Goal: Task Accomplishment & Management: Use online tool/utility

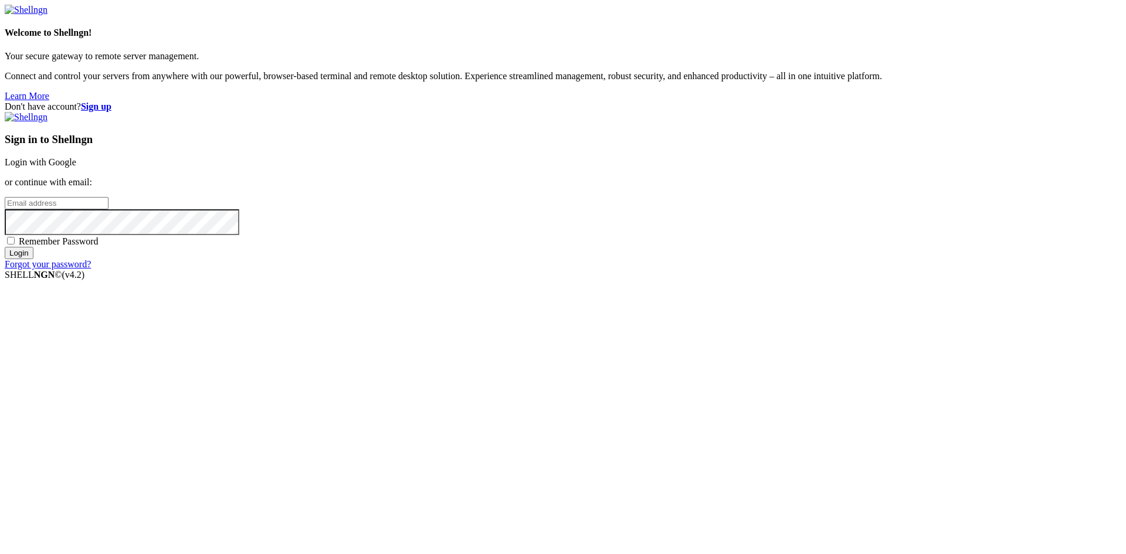
click at [76, 167] on link "Login with Google" at bounding box center [41, 162] width 72 height 10
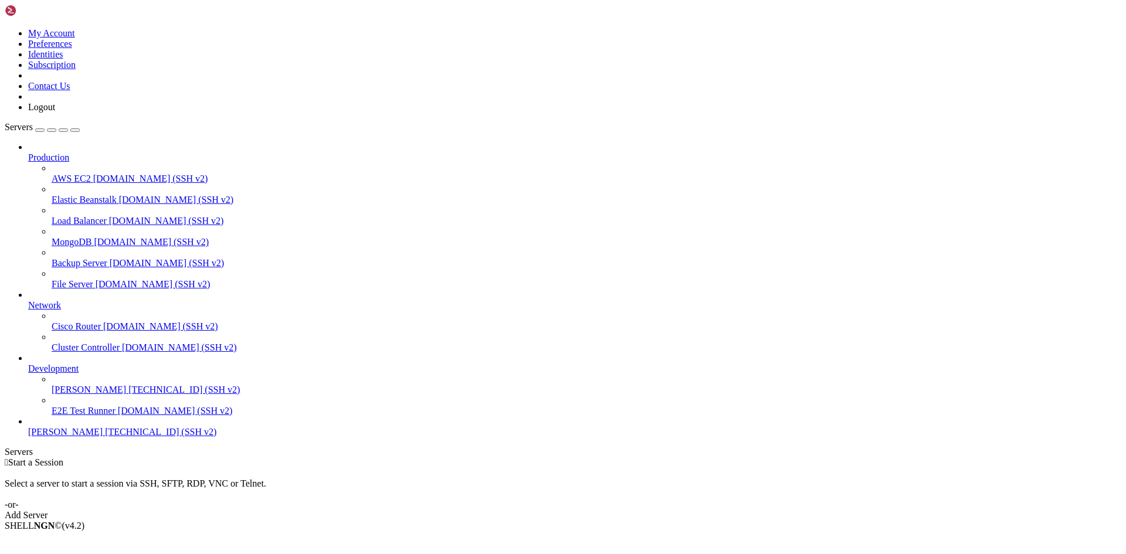
click at [641, 510] on div "Add Server" at bounding box center [563, 515] width 1116 height 11
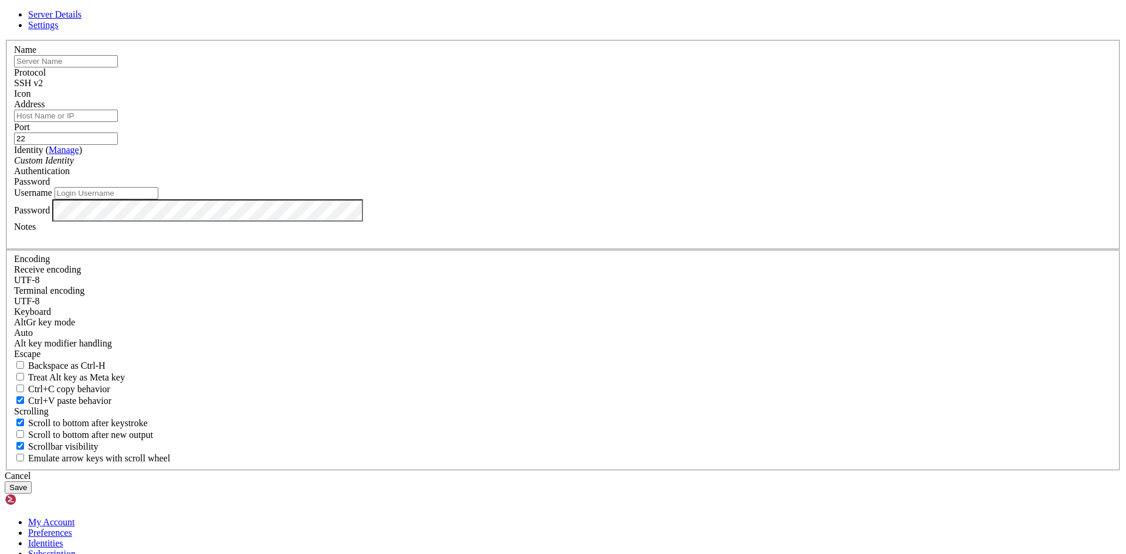
click at [118, 67] on input "text" at bounding box center [66, 61] width 104 height 12
click at [118, 67] on input "[PERSON_NAME]" at bounding box center [66, 61] width 104 height 12
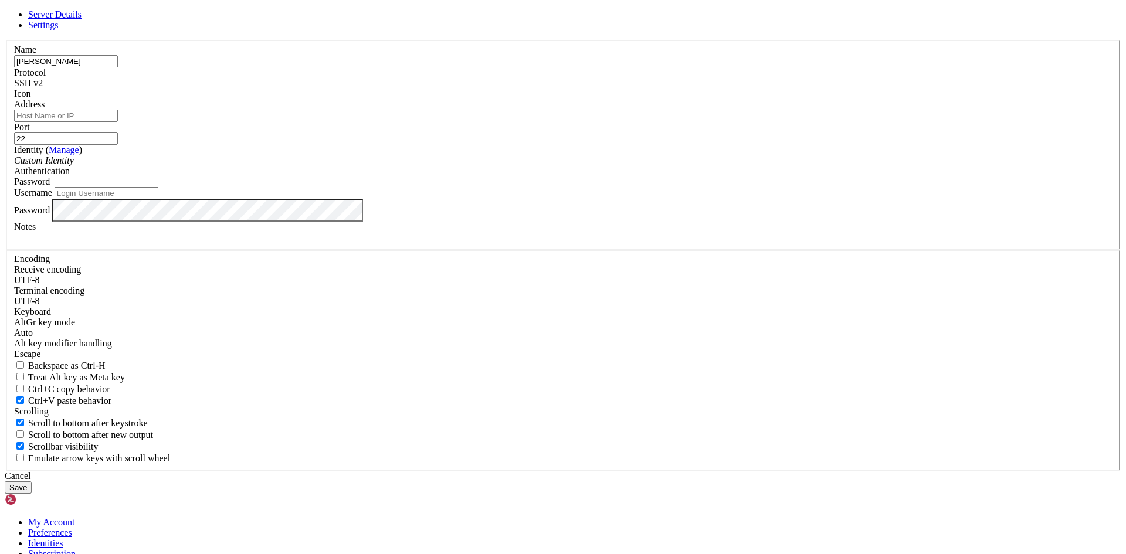
paste input "[TECHNICAL_ID]"
type input "[TECHNICAL_ID]"
click at [158, 199] on input "Username" at bounding box center [107, 193] width 104 height 12
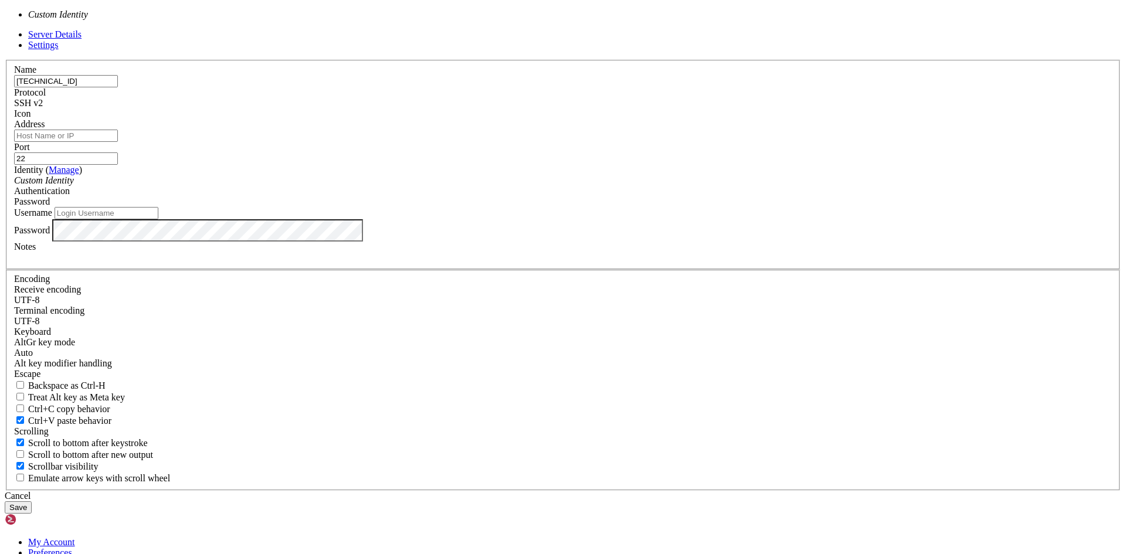
click at [524, 186] on div "Custom Identity" at bounding box center [562, 180] width 1097 height 11
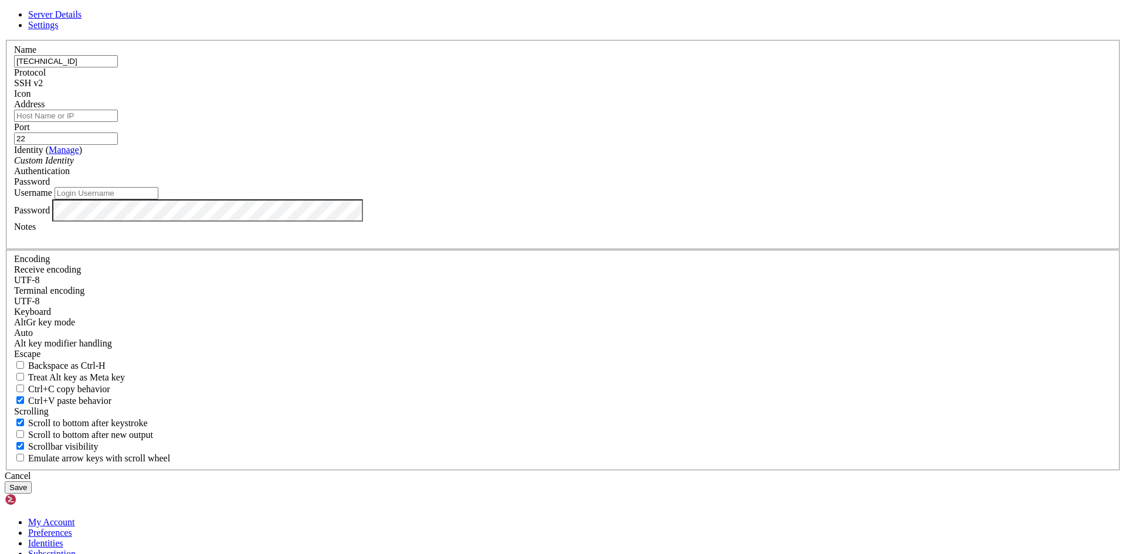
click at [158, 199] on input "Username" at bounding box center [107, 193] width 104 height 12
type input "Nicolas25"
click at [118, 67] on input "[TECHNICAL_ID]" at bounding box center [66, 61] width 104 height 12
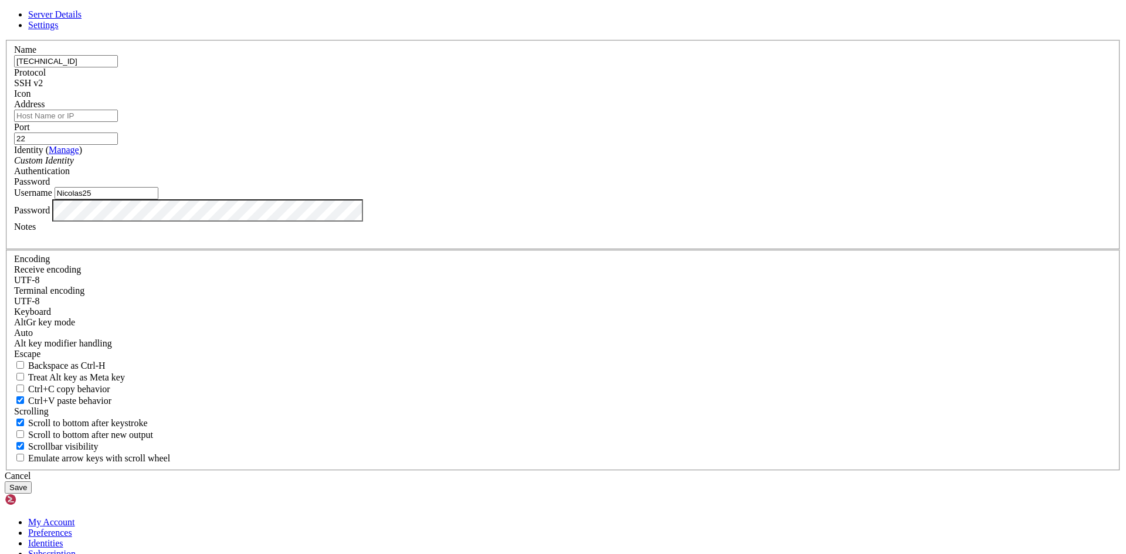
click at [118, 67] on input "[TECHNICAL_ID]" at bounding box center [66, 61] width 104 height 12
click at [118, 122] on input "Address" at bounding box center [66, 116] width 104 height 12
paste input "[TECHNICAL_ID]"
type input "[TECHNICAL_ID]"
click at [118, 67] on input "[TECHNICAL_ID]" at bounding box center [66, 61] width 104 height 12
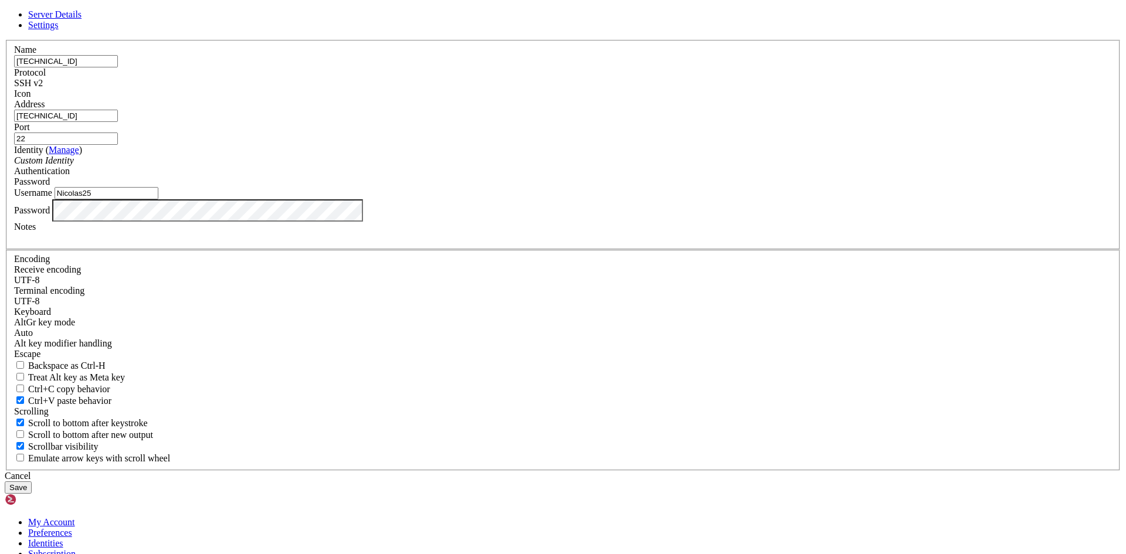
click at [118, 67] on input "[TECHNICAL_ID]" at bounding box center [66, 61] width 104 height 12
type input "Balanceo"
click at [158, 199] on input "Nicolas25" at bounding box center [107, 193] width 104 height 12
type input "[PERSON_NAME]"
click at [32, 481] on button "Save" at bounding box center [18, 487] width 27 height 12
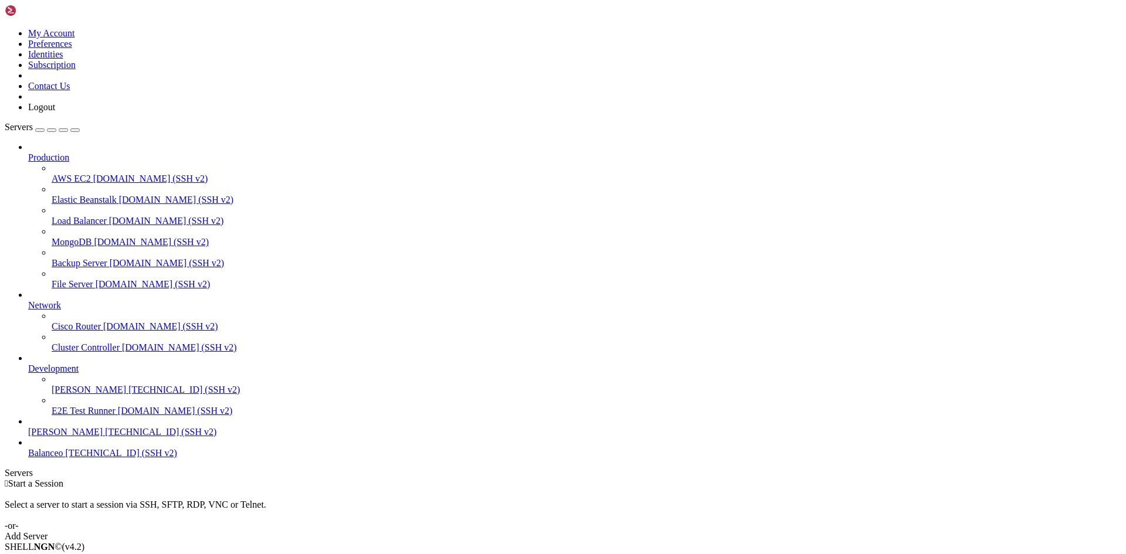
click at [72, 458] on span "[TECHNICAL_ID] (SSH v2)" at bounding box center [121, 453] width 111 height 10
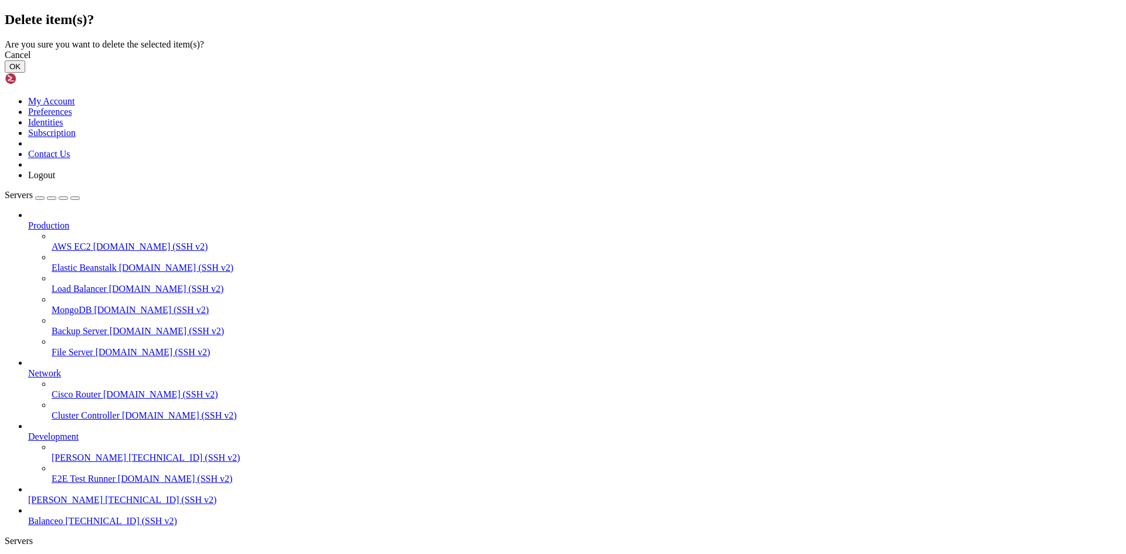
click at [25, 73] on button "OK" at bounding box center [15, 66] width 21 height 12
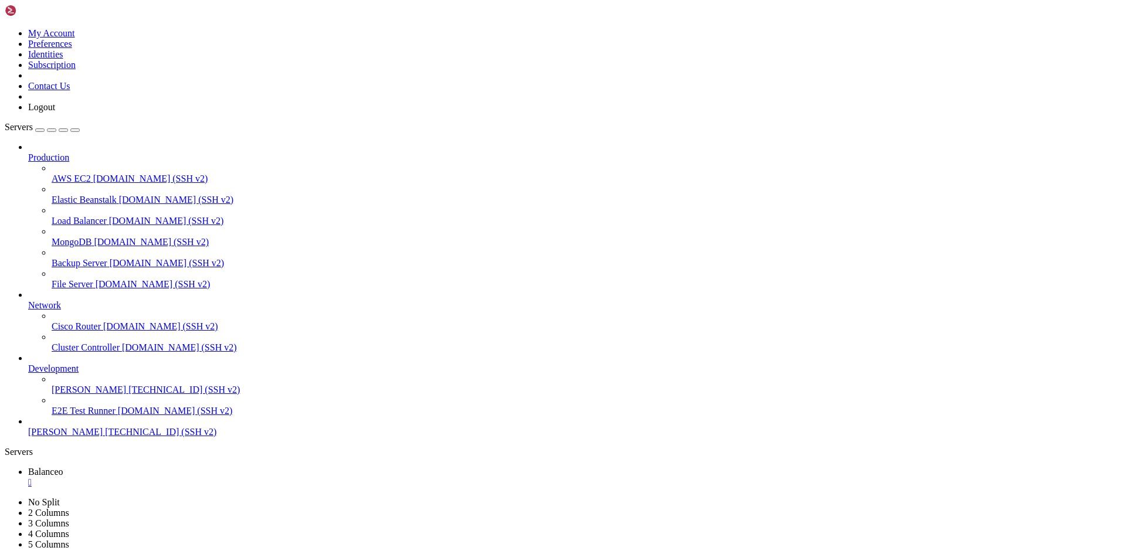
click at [212, 477] on div "" at bounding box center [574, 482] width 1093 height 11
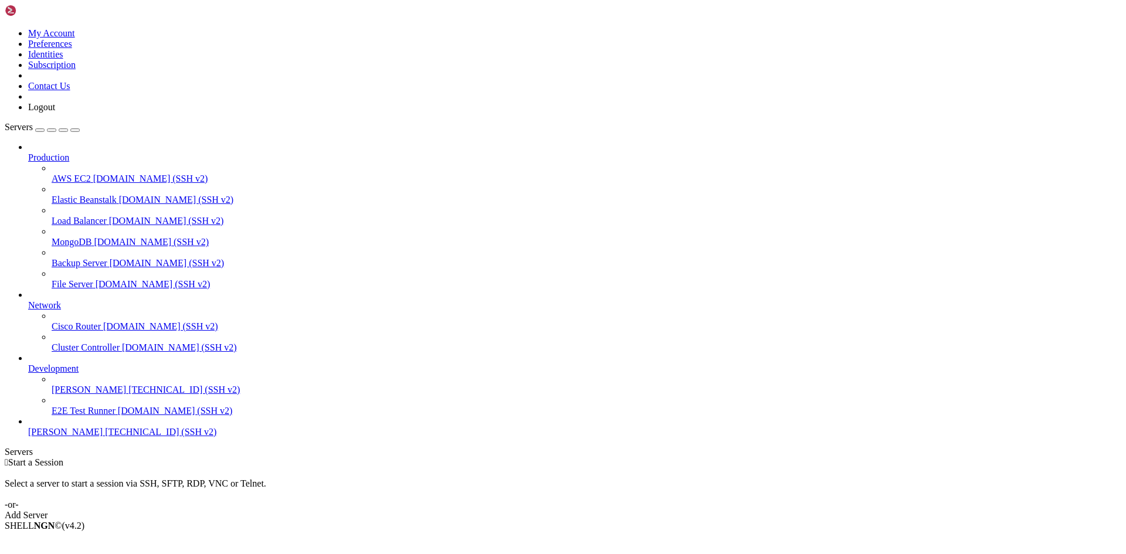
click at [644, 457] on div " Start a Session Select a server to start a session via SSH, SFTP, RDP, VNC or…" at bounding box center [563, 488] width 1116 height 63
click at [644, 510] on div "Add Server" at bounding box center [563, 515] width 1116 height 11
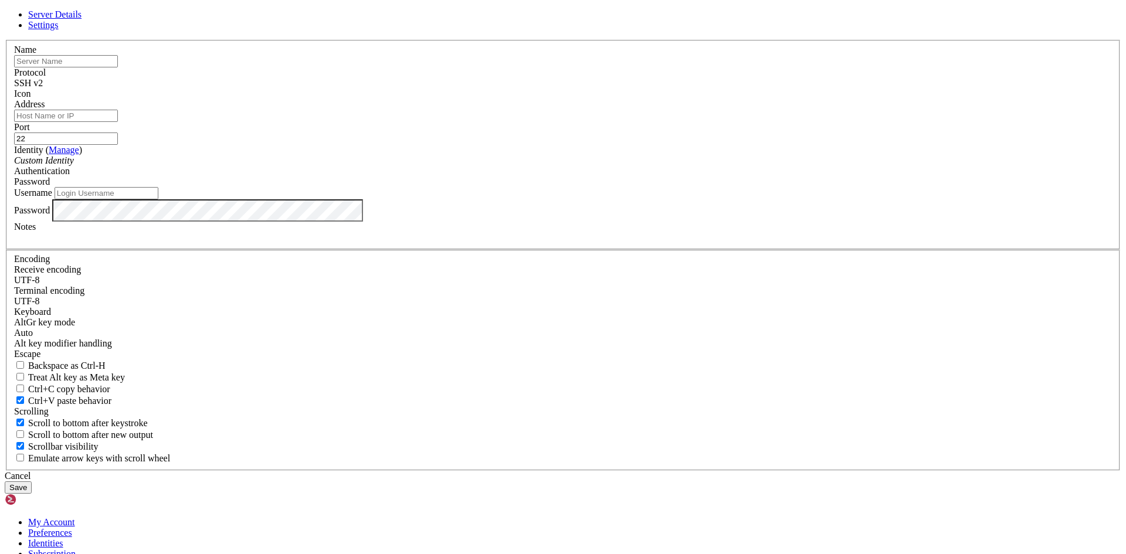
click at [118, 67] on input "text" at bounding box center [66, 61] width 104 height 12
drag, startPoint x: 462, startPoint y: 164, endPoint x: 439, endPoint y: 179, distance: 27.5
click at [118, 67] on input "text" at bounding box center [66, 61] width 104 height 12
type input "Balanceo"
click at [118, 122] on input "Address" at bounding box center [66, 116] width 104 height 12
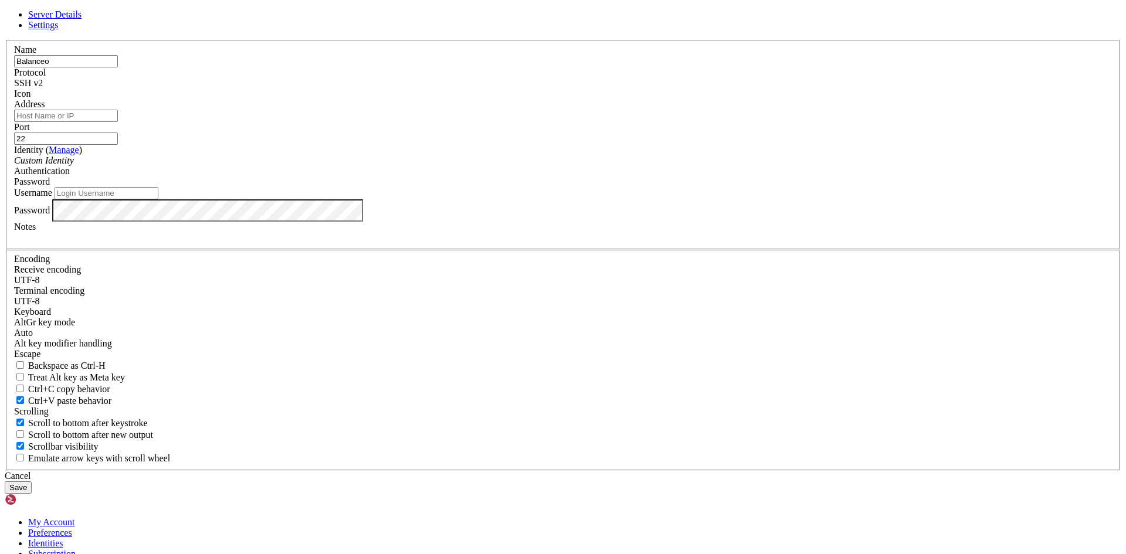
paste input "[TECHNICAL_ID]"
type input "[TECHNICAL_ID]"
click at [158, 199] on input "Username" at bounding box center [107, 193] width 104 height 12
type input "Nicolas25"
click at [32, 481] on button "Save" at bounding box center [18, 487] width 27 height 12
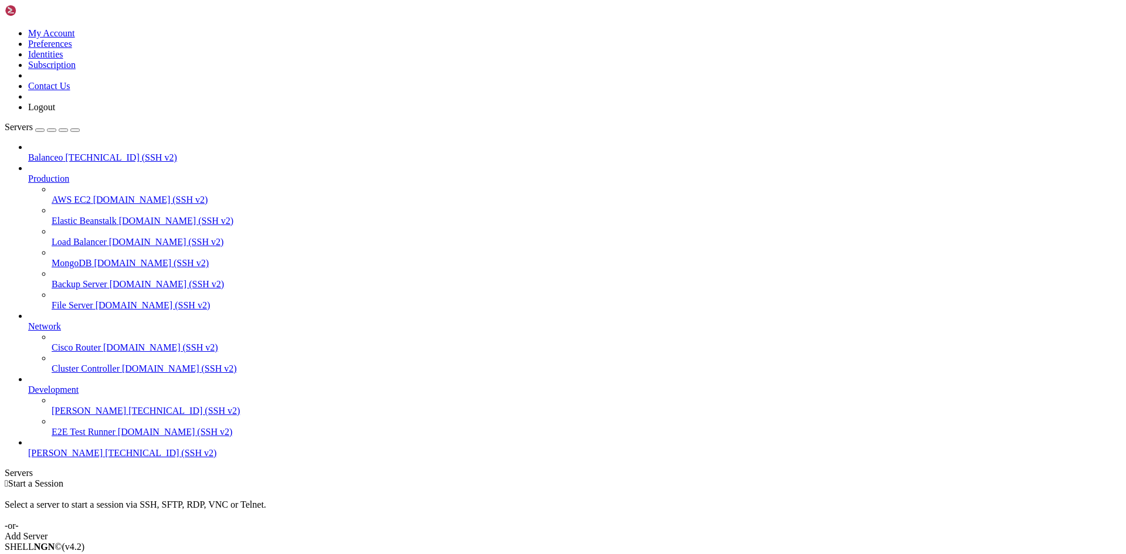
click at [105, 458] on span "[TECHNICAL_ID] (SSH v2)" at bounding box center [160, 453] width 111 height 10
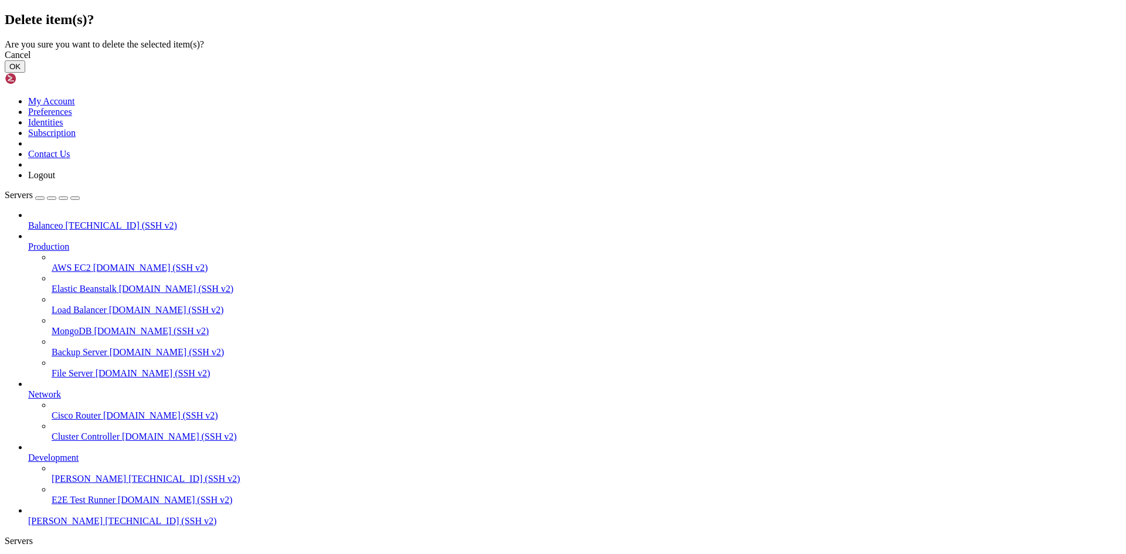
click at [25, 73] on button "OK" at bounding box center [15, 66] width 21 height 12
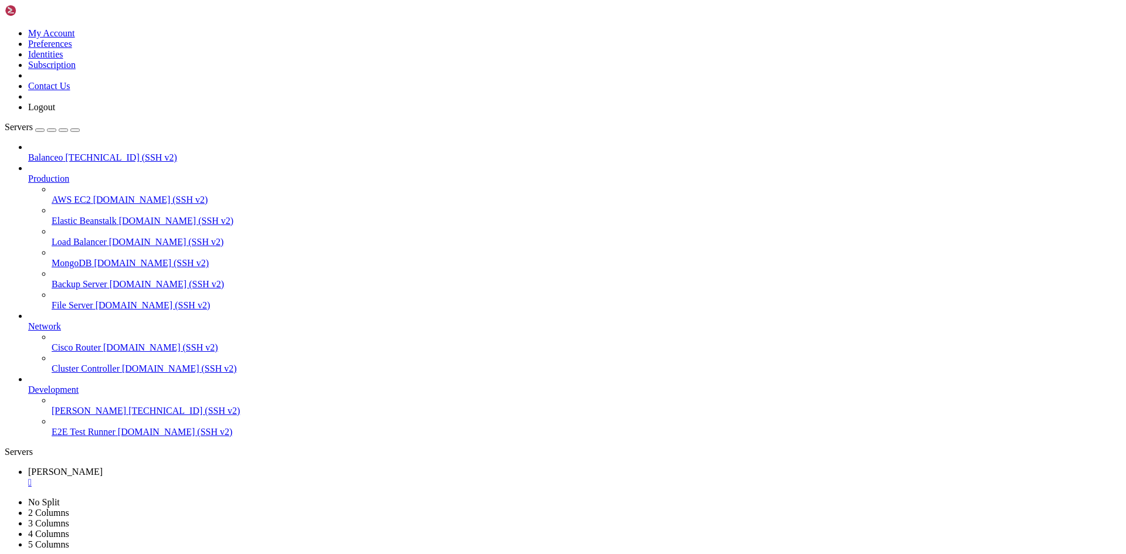
click at [206, 477] on div "" at bounding box center [574, 482] width 1093 height 11
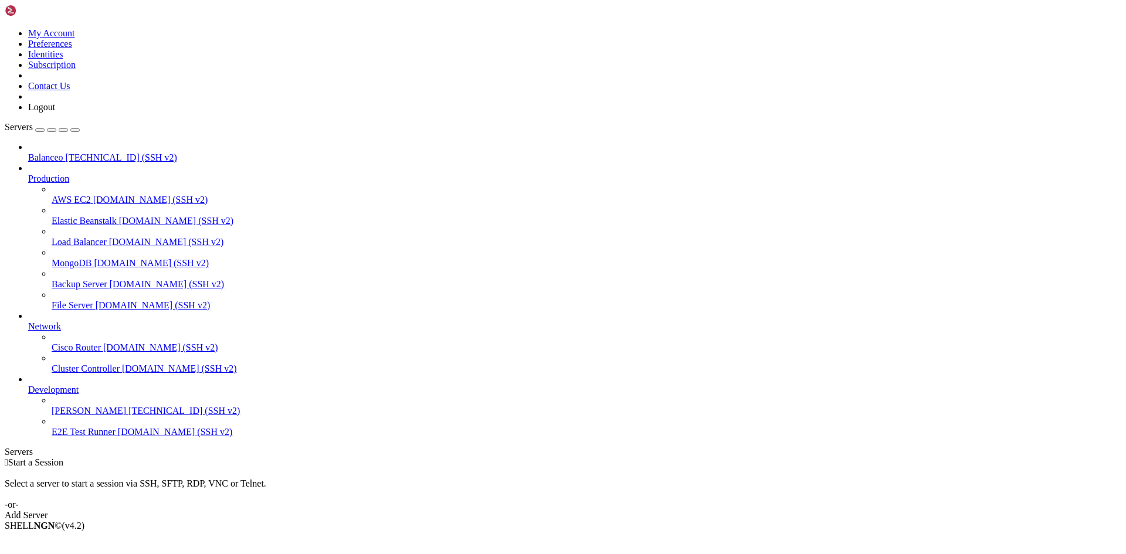
click at [63, 152] on span "Balanceo" at bounding box center [45, 157] width 35 height 10
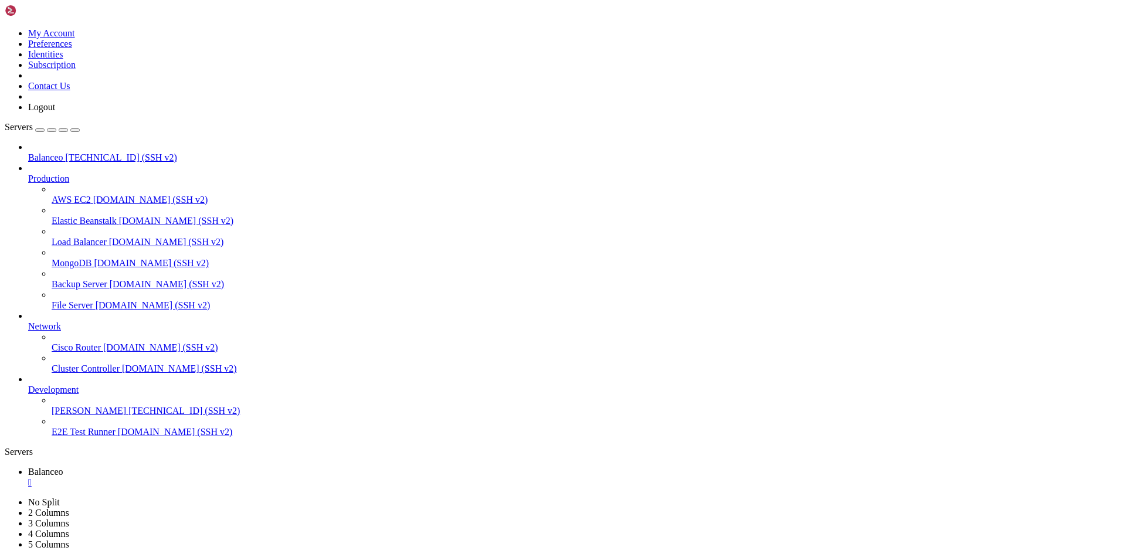
drag, startPoint x: 100, startPoint y: 108, endPoint x: 90, endPoint y: 151, distance: 43.9
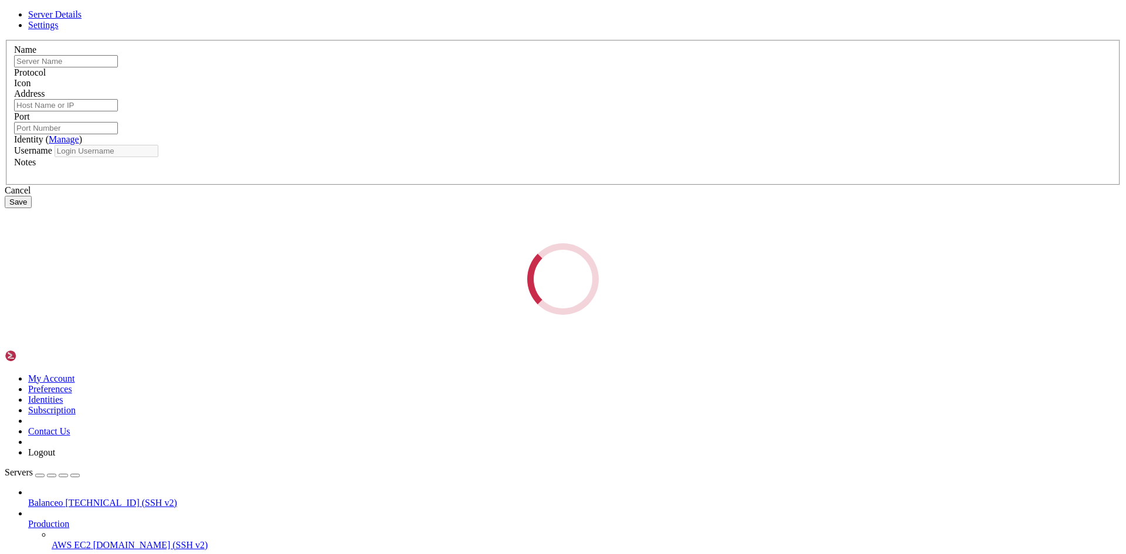
type input "Balanceo"
type input "[TECHNICAL_ID]"
type input "22"
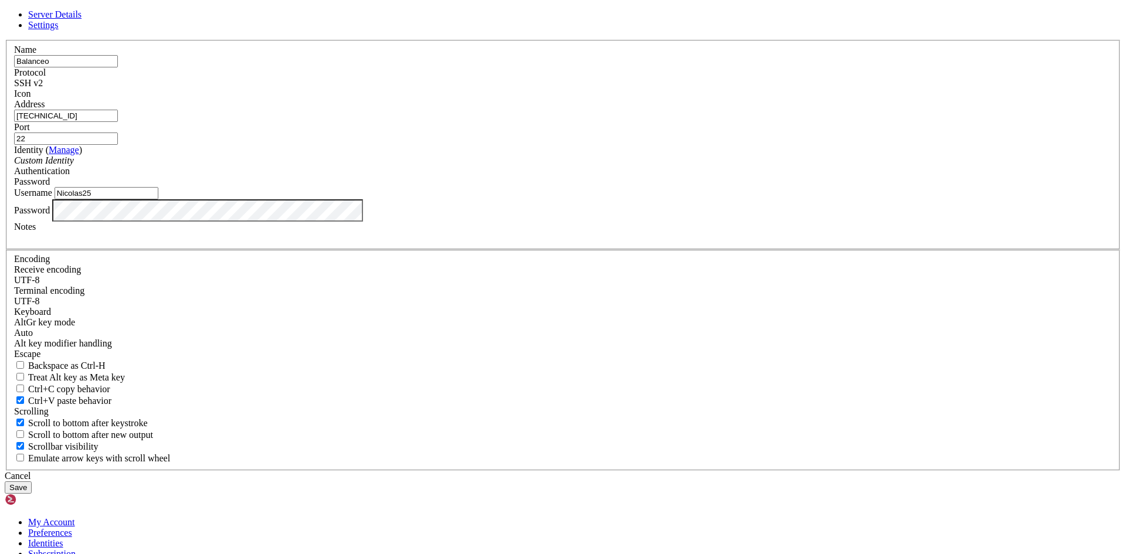
click at [158, 199] on input "Nicolas25" at bounding box center [107, 193] width 104 height 12
type input "Nicolas2"
click at [32, 481] on button "Save" at bounding box center [18, 487] width 27 height 12
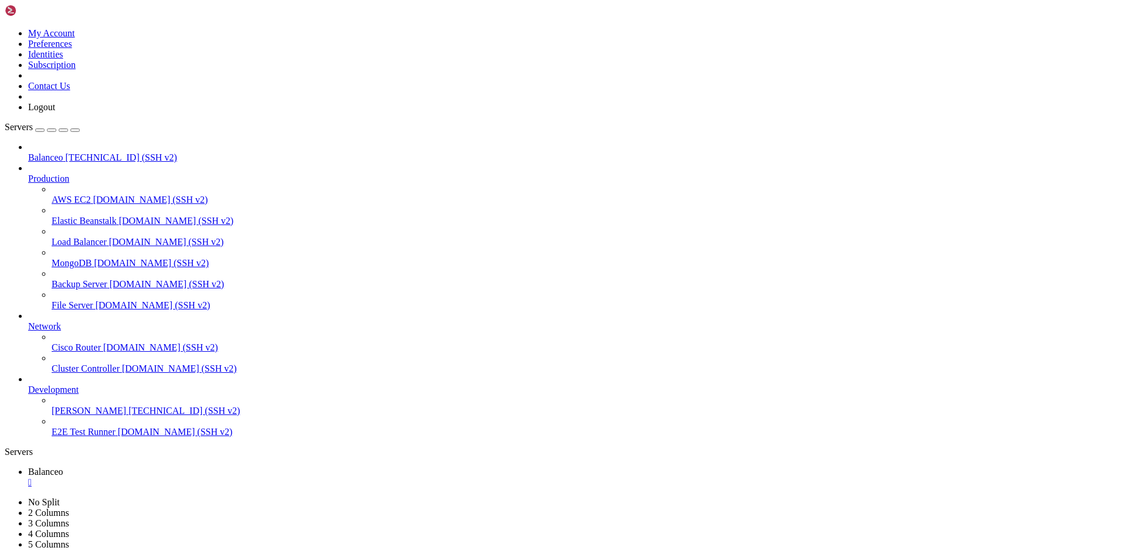
click at [212, 477] on div "" at bounding box center [574, 482] width 1093 height 11
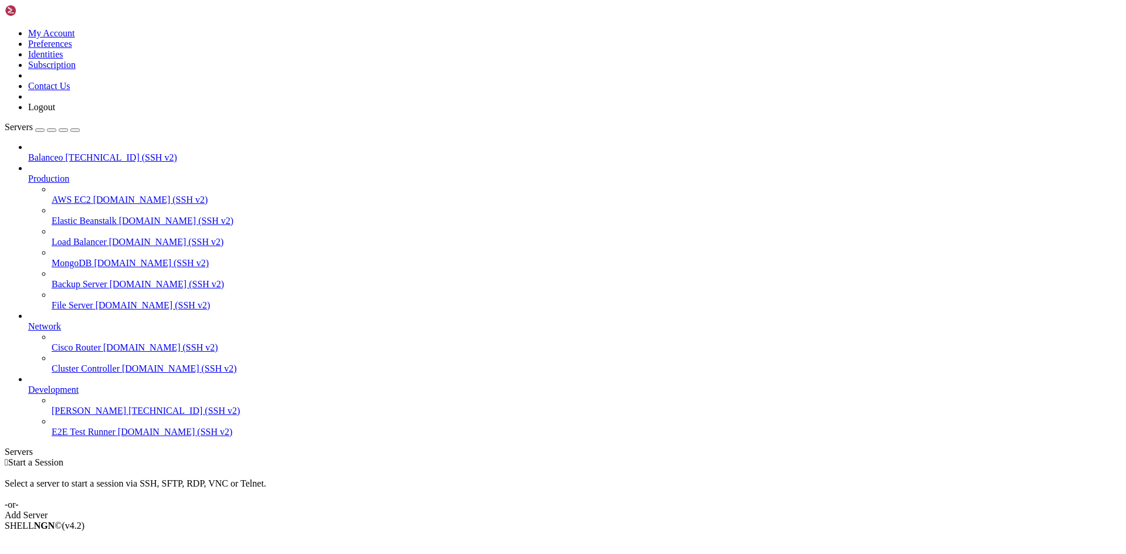
click at [66, 152] on span "[TECHNICAL_ID] (SSH v2)" at bounding box center [121, 157] width 111 height 10
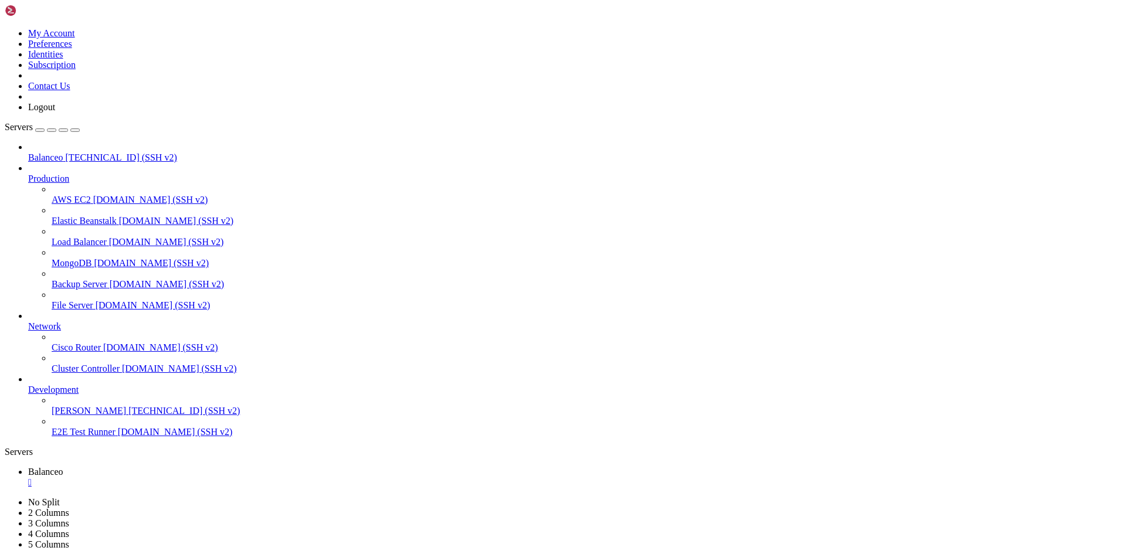
scroll to position [0, 0]
